Goal: Information Seeking & Learning: Learn about a topic

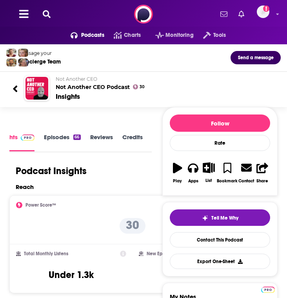
click at [49, 16] on icon at bounding box center [47, 14] width 8 height 8
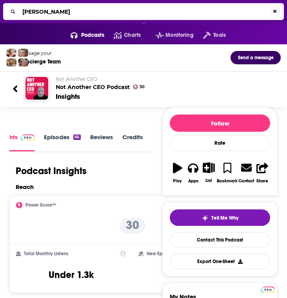
type input "[PERSON_NAME] show"
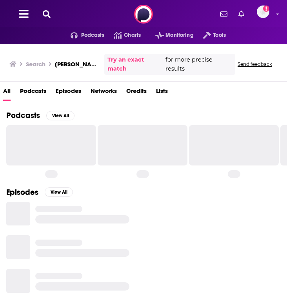
drag, startPoint x: 62, startPoint y: 11, endPoint x: 62, endPoint y: 62, distance: 51.0
click at [62, 12] on div "Podcasts Charts Monitoring Tools For Business For Podcasters More Add a profile…" at bounding box center [143, 14] width 287 height 28
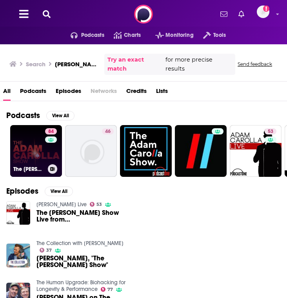
click at [45, 159] on link "84 The [PERSON_NAME] Show" at bounding box center [36, 151] width 52 height 52
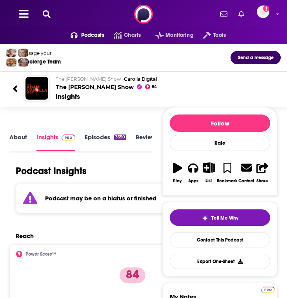
click at [55, 12] on div "Podcasts Charts Monitoring Tools For Business For Podcasters More Add a profile…" at bounding box center [143, 14] width 287 height 28
click at [49, 12] on icon at bounding box center [47, 14] width 8 height 8
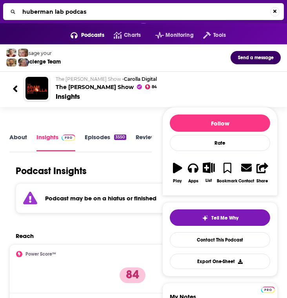
type input "huberman lab podcast"
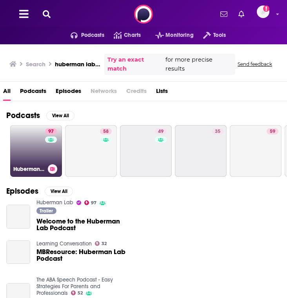
click at [43, 155] on link "97 Huberman Lab" at bounding box center [36, 151] width 52 height 52
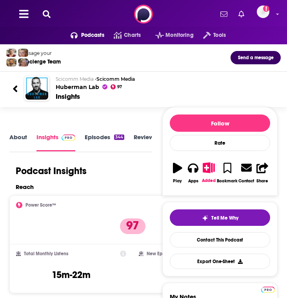
click at [46, 16] on icon at bounding box center [47, 14] width 8 height 8
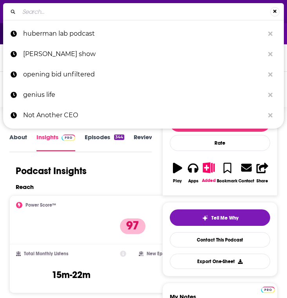
type input "The Psychology Podcast- [PERSON_NAME]"
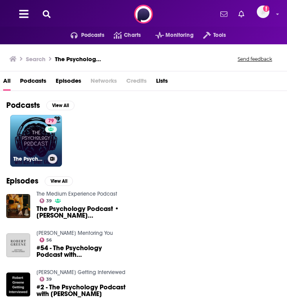
click at [49, 146] on div "79" at bounding box center [52, 136] width 14 height 36
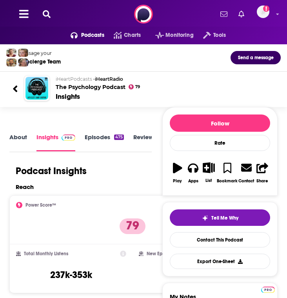
click at [49, 19] on div "Podcasts Charts Monitoring Tools For Business For Podcasters More Add a profile…" at bounding box center [143, 14] width 287 height 28
click at [49, 15] on icon at bounding box center [47, 14] width 8 height 8
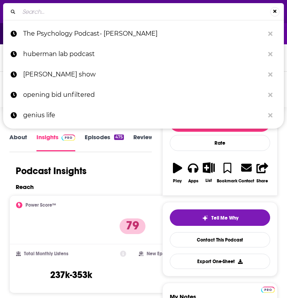
type input "Feel Good Podcast"
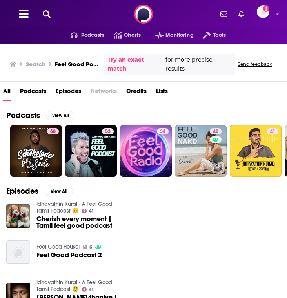
click at [47, 15] on icon at bounding box center [47, 14] width 8 height 8
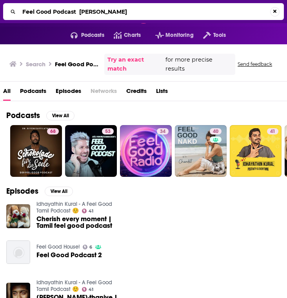
type input "Feel Good Podcast [PERSON_NAME]"
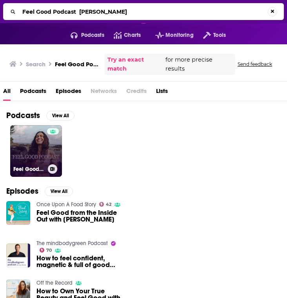
click at [38, 144] on link "Feel Good Podcast with [PERSON_NAME]" at bounding box center [36, 151] width 52 height 52
